Goal: Task Accomplishment & Management: Use online tool/utility

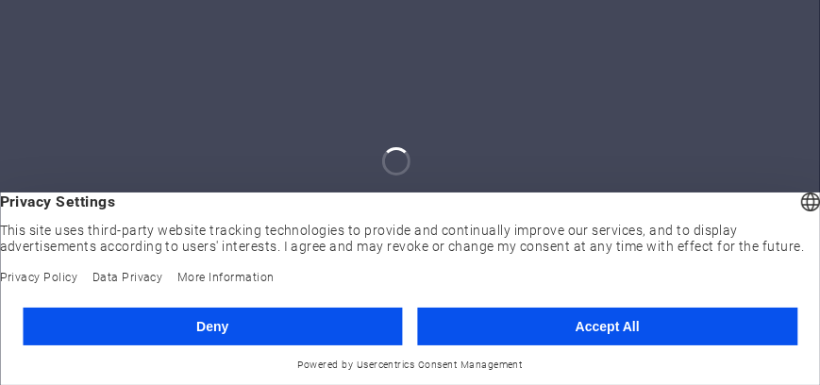
click at [574, 321] on button "Accept All" at bounding box center [608, 327] width 380 height 38
